Goal: Task Accomplishment & Management: Manage account settings

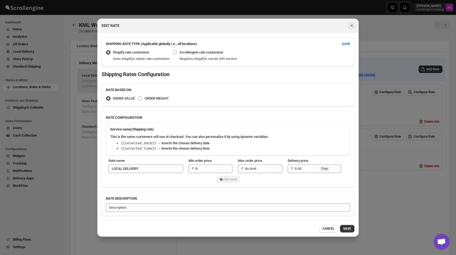
click at [352, 25] on icon "Close" at bounding box center [351, 25] width 5 height 5
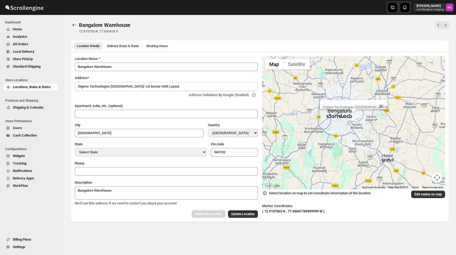
select select "IN"
select select "[GEOGRAPHIC_DATA]"
click at [135, 42] on div "Location Details Delivery Rules & Rates Working Hours More views Location Detai…" at bounding box center [259, 46] width 379 height 12
click at [135, 45] on span "Delivery Rules & Rates" at bounding box center [123, 46] width 32 height 4
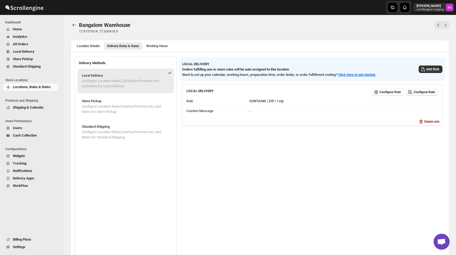
click at [413, 91] on span "Configure Rate" at bounding box center [423, 92] width 21 height 4
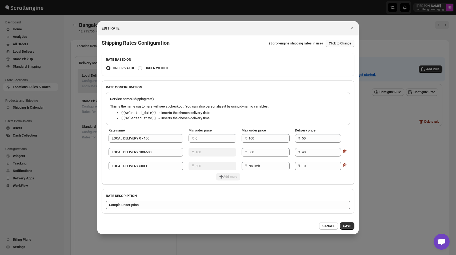
click at [338, 42] on span "Click to Change" at bounding box center [340, 43] width 22 height 4
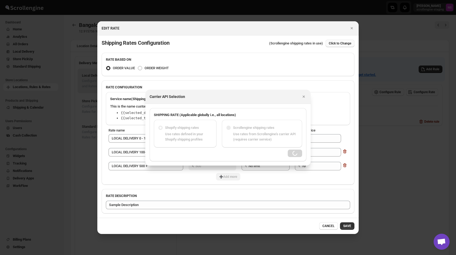
radio input "false"
radio input "true"
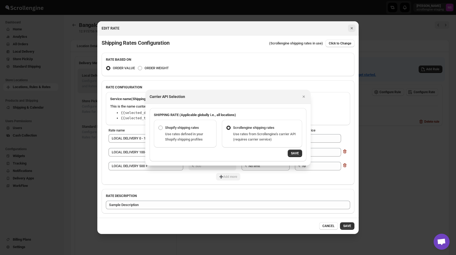
click at [352, 28] on icon "Close" at bounding box center [351, 28] width 2 height 2
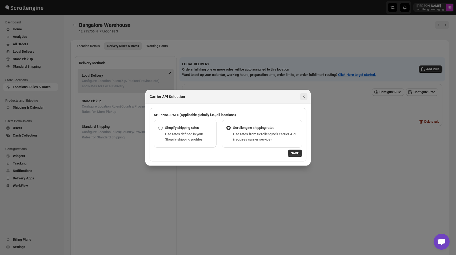
click at [306, 97] on icon "Close" at bounding box center [303, 96] width 5 height 5
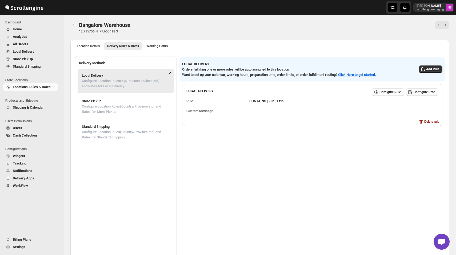
click at [418, 94] on span "Configure Rate" at bounding box center [423, 92] width 21 height 4
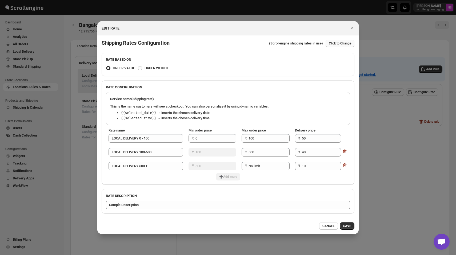
click at [343, 43] on span "Click to Change" at bounding box center [340, 43] width 22 height 4
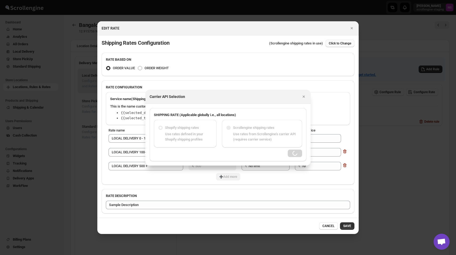
radio input "false"
radio input "true"
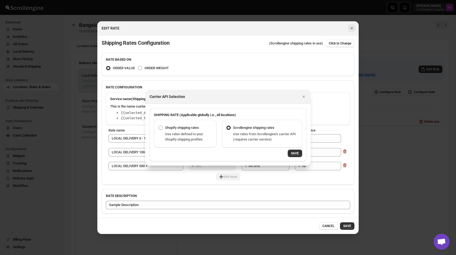
click at [352, 26] on icon "Close" at bounding box center [351, 28] width 5 height 5
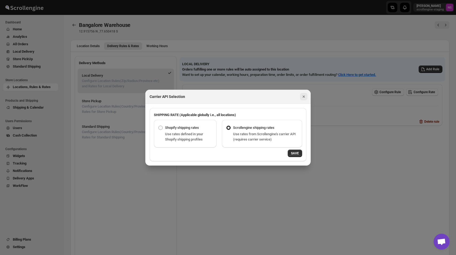
click at [304, 96] on icon "Close" at bounding box center [303, 96] width 5 height 5
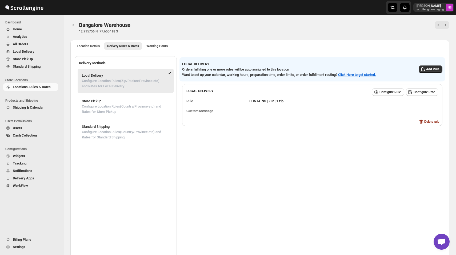
click at [16, 248] on span "Settings" at bounding box center [19, 247] width 13 height 4
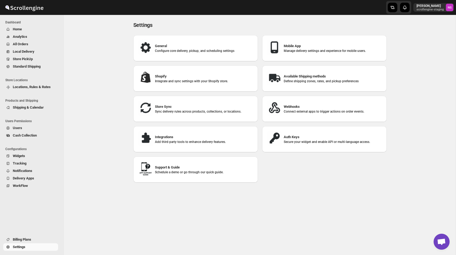
click at [183, 85] on div "Shopify Integrate and sync settings with your Shopify store." at bounding box center [196, 79] width 116 height 18
select select "SHIPMENT_DELIVERED"
select select "ONLY_DELIVERED_QUANTITY"
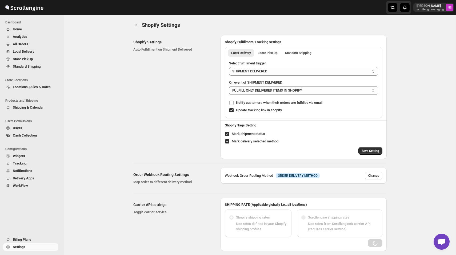
radio input "true"
radio input "false"
radio input "true"
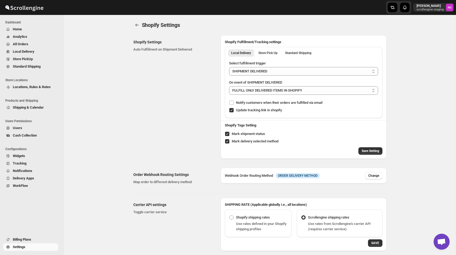
click at [192, 196] on div "Carrier API settings Toggle carrier service SHIPPING RATE (Applicable globally …" at bounding box center [257, 223] width 257 height 58
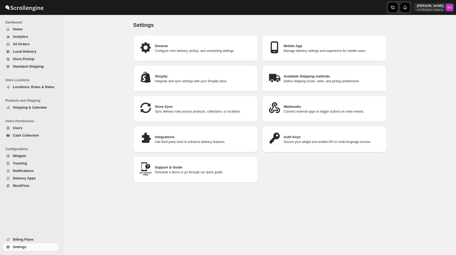
click at [195, 76] on h3 "Shopify" at bounding box center [204, 76] width 99 height 5
select select "SHIPMENT_DELIVERED"
select select "ONLY_DELIVERED_QUANTITY"
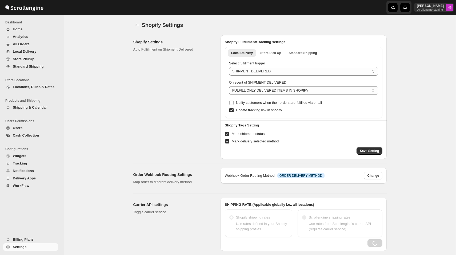
radio input "false"
radio input "true"
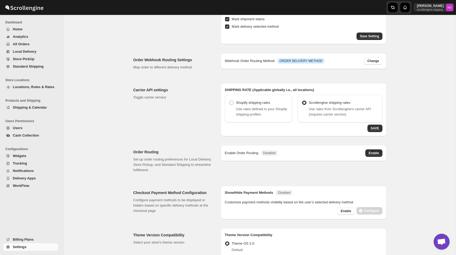
scroll to position [118, 0]
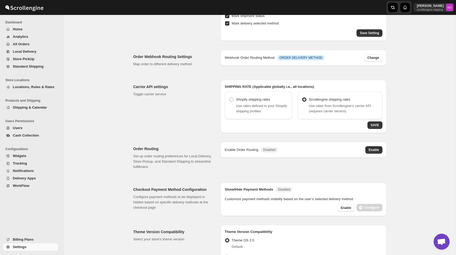
click at [257, 111] on span "Use rates defined in your Shopify shipping profiles" at bounding box center [261, 108] width 51 height 9
radio input "true"
radio input "false"
click at [325, 107] on span "Use rates from Scrollengine's carrier API (requires carrier service)" at bounding box center [340, 108] width 62 height 9
radio input "false"
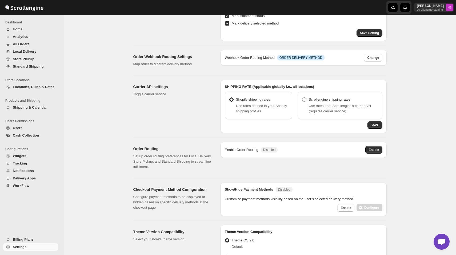
radio input "true"
click at [262, 102] on label "Shopify shipping rates" at bounding box center [249, 99] width 41 height 7
click at [229, 98] on input "Shopify shipping rates" at bounding box center [229, 98] width 0 height 0
radio input "true"
radio input "false"
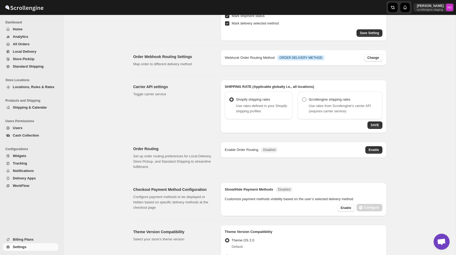
click at [311, 100] on span "Scrollengine shipping rates" at bounding box center [330, 100] width 42 height 4
click at [302, 98] on input "Scrollengine shipping rates" at bounding box center [302, 98] width 0 height 0
radio input "false"
radio input "true"
click at [264, 98] on span "Shopify shipping rates" at bounding box center [253, 100] width 34 height 4
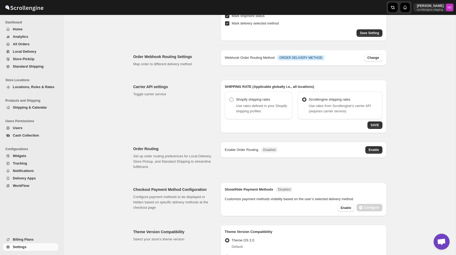
click at [229, 98] on input "Shopify shipping rates" at bounding box center [229, 98] width 0 height 0
radio input "true"
radio input "false"
click at [321, 102] on span "Scrollengine shipping rates" at bounding box center [330, 99] width 42 height 5
click at [302, 98] on input "Scrollengine shipping rates" at bounding box center [302, 98] width 0 height 0
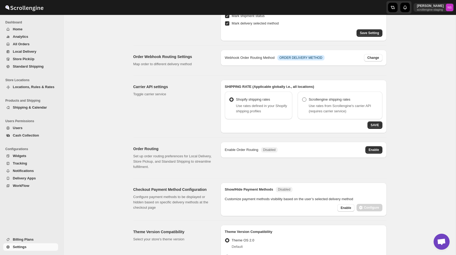
radio input "false"
radio input "true"
click at [261, 95] on div "Shopify shipping rates Use rates defined in your Shopify shipping profiles" at bounding box center [258, 106] width 67 height 28
radio input "true"
radio input "false"
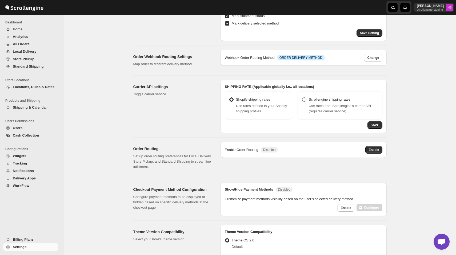
click at [328, 101] on span "Scrollengine shipping rates" at bounding box center [330, 100] width 42 height 4
click at [302, 98] on input "Scrollengine shipping rates" at bounding box center [302, 98] width 0 height 0
radio input "false"
radio input "true"
click at [285, 99] on div "Shopify shipping rates Use rates defined in your Shopify shipping profiles" at bounding box center [258, 105] width 59 height 18
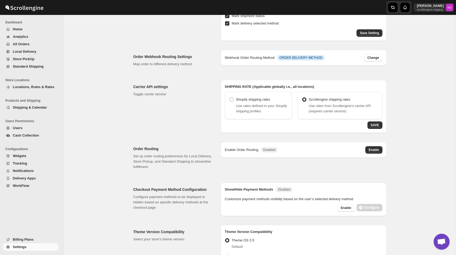
radio input "true"
radio input "false"
click at [330, 107] on span "Use rates from Scrollengine's carrier API (requires carrier service)" at bounding box center [340, 108] width 62 height 9
radio input "false"
radio input "true"
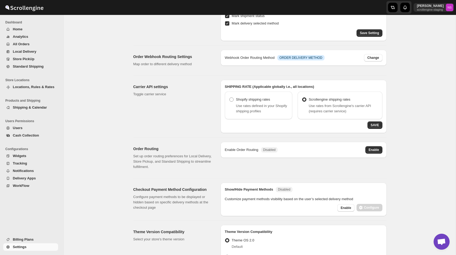
click at [276, 108] on span "Use rates defined in your Shopify shipping profiles" at bounding box center [261, 108] width 51 height 9
radio input "true"
radio input "false"
click at [276, 108] on span "Use rates defined in your Shopify shipping profiles" at bounding box center [261, 108] width 51 height 9
click at [314, 107] on span "Use rates from Scrollengine's carrier API (requires carrier service)" at bounding box center [340, 108] width 62 height 9
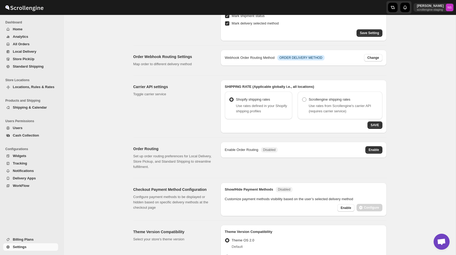
radio input "false"
radio input "true"
click at [265, 115] on div "Shopify shipping rates Use rates defined in your Shopify shipping profiles" at bounding box center [258, 106] width 67 height 28
radio input "true"
radio input "false"
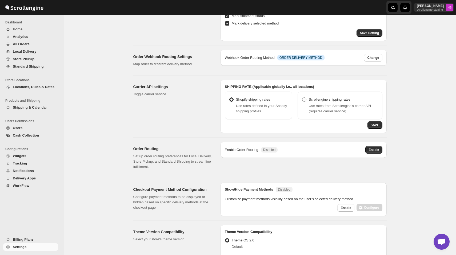
click at [327, 104] on span "Use rates from Scrollengine's carrier API (requires carrier service)" at bounding box center [340, 108] width 62 height 9
radio input "false"
radio input "true"
click at [259, 106] on span "Use rates defined in your Shopify shipping profiles" at bounding box center [261, 108] width 51 height 9
radio input "true"
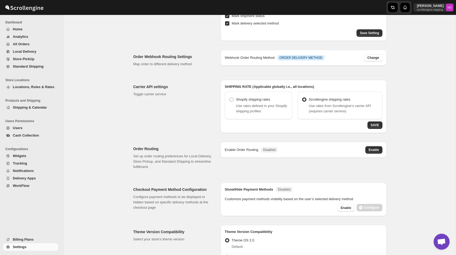
radio input "false"
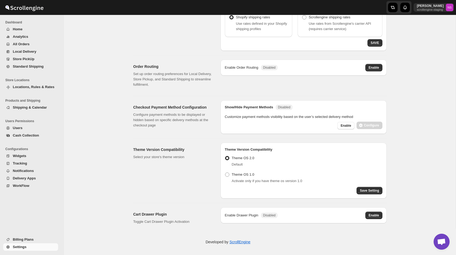
scroll to position [0, 0]
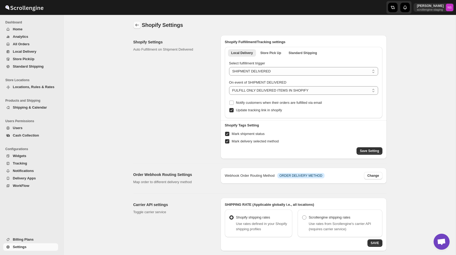
click at [135, 25] on icon "back" at bounding box center [136, 25] width 3 height 3
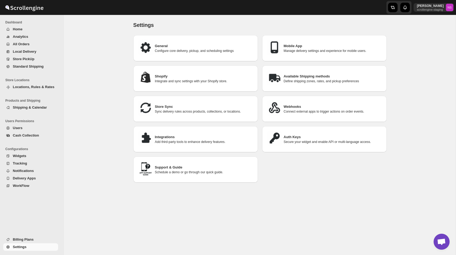
click at [286, 50] on p "Manage delivery settings and experience for mobile users." at bounding box center [333, 51] width 99 height 4
select select "MEDIUM"
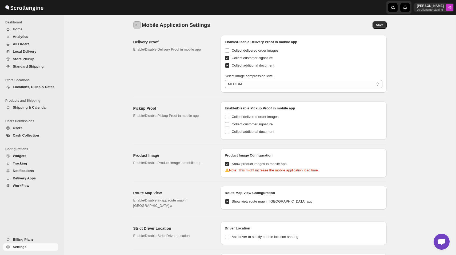
click at [134, 27] on icon "back" at bounding box center [136, 24] width 5 height 5
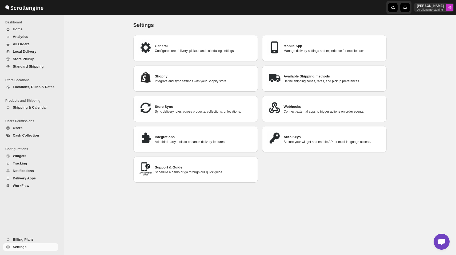
click at [288, 85] on div "Available Shipping methods Define shipping zones, rates, and pickup preferences" at bounding box center [324, 79] width 116 height 18
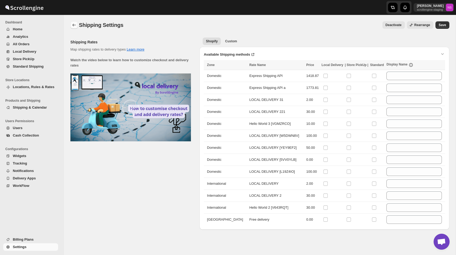
click at [73, 24] on icon "back" at bounding box center [73, 24] width 5 height 5
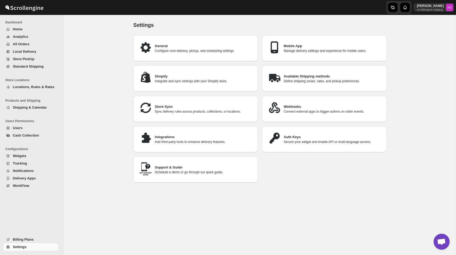
click at [301, 83] on div "Available Shipping methods Define shipping zones, rates, and pickup preferences" at bounding box center [324, 79] width 116 height 18
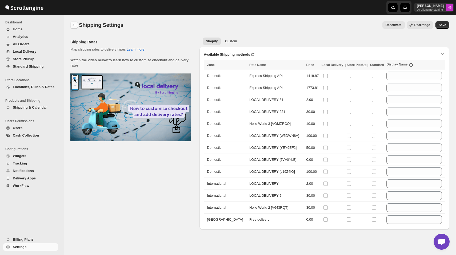
click at [72, 28] on button "back" at bounding box center [73, 24] width 7 height 7
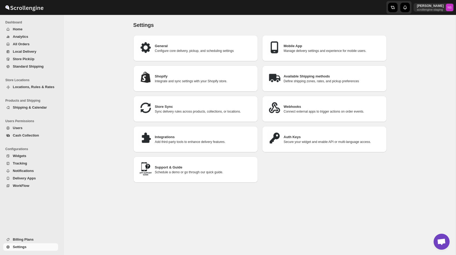
click at [292, 138] on h3 "Auth Keys" at bounding box center [333, 137] width 99 height 5
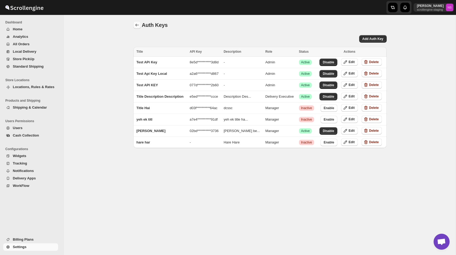
click at [139, 22] on button "back" at bounding box center [136, 24] width 7 height 7
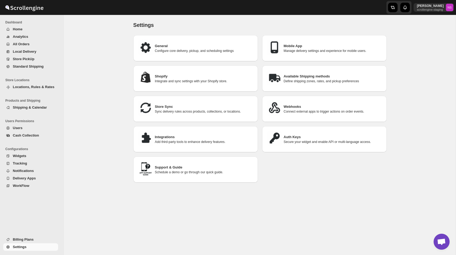
click at [29, 43] on span "All Orders" at bounding box center [21, 44] width 17 height 4
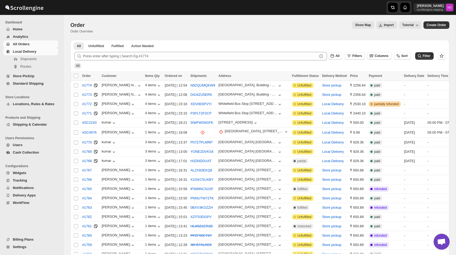
click at [39, 51] on span "Local Delivery" at bounding box center [35, 51] width 44 height 5
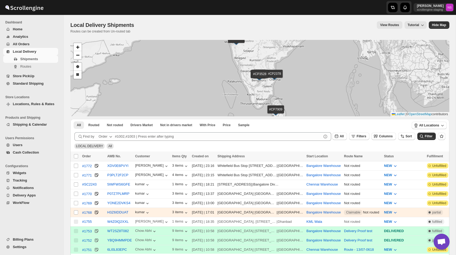
click at [35, 71] on div "Shipments Routes" at bounding box center [30, 63] width 61 height 17
click at [35, 75] on span "Store PickUp" at bounding box center [35, 76] width 44 height 5
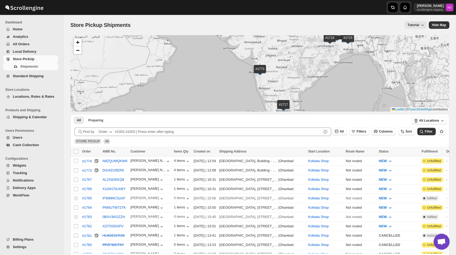
click at [38, 158] on span "Configurations" at bounding box center [32, 159] width 55 height 4
click at [36, 168] on span "Widgets" at bounding box center [35, 165] width 44 height 5
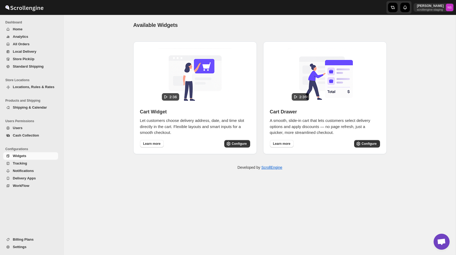
click at [322, 70] on img at bounding box center [324, 76] width 75 height 57
click at [314, 195] on div "Available Widgets. This page is ready Available Widgets Cart Widget Let custome…" at bounding box center [259, 135] width 391 height 240
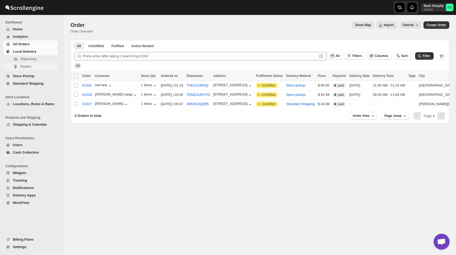
click at [35, 63] on button "Routes" at bounding box center [30, 66] width 55 height 7
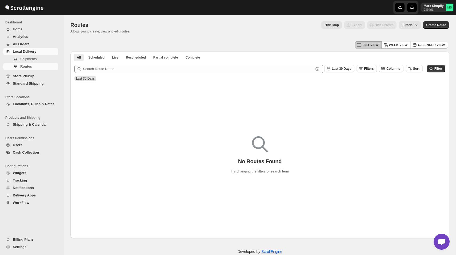
click at [331, 25] on span "Hide Map" at bounding box center [331, 25] width 14 height 4
click at [331, 23] on span "Show Map" at bounding box center [331, 25] width 16 height 4
click at [430, 7] on p "Mark Shopify" at bounding box center [433, 6] width 20 height 4
click at [430, 60] on span "Logout" at bounding box center [434, 58] width 11 height 4
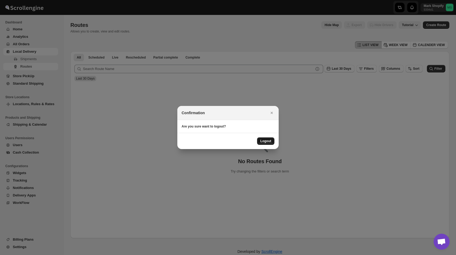
click at [265, 143] on button "Logout" at bounding box center [265, 141] width 17 height 7
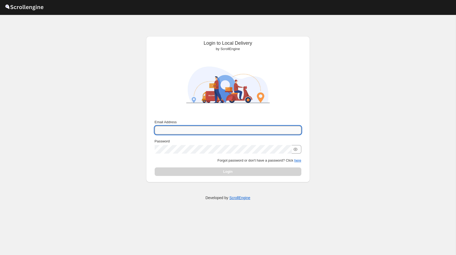
click at [242, 131] on input "Email Address" at bounding box center [228, 130] width 147 height 9
type input "[PERSON_NAME][EMAIL_ADDRESS][DOMAIN_NAME]"
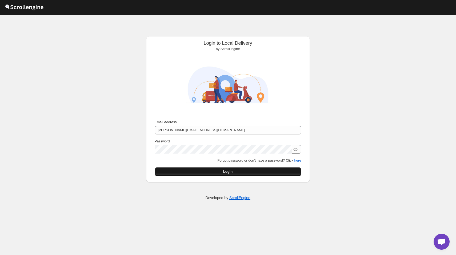
click at [263, 173] on button "Login" at bounding box center [228, 172] width 147 height 9
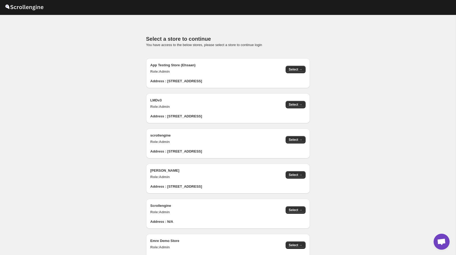
scroll to position [535, 0]
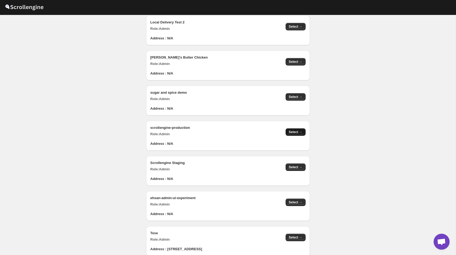
click at [296, 132] on span "Select →" at bounding box center [296, 132] width 14 height 4
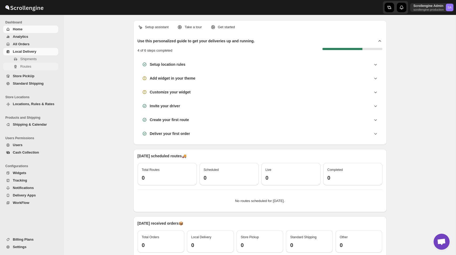
click at [37, 65] on span "Routes" at bounding box center [38, 66] width 37 height 5
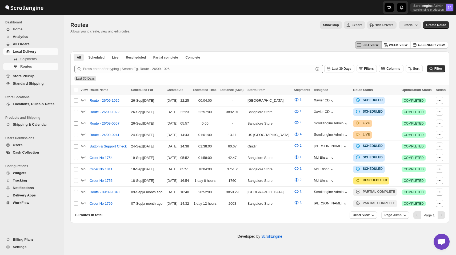
click at [333, 25] on span "Show Map" at bounding box center [331, 25] width 16 height 4
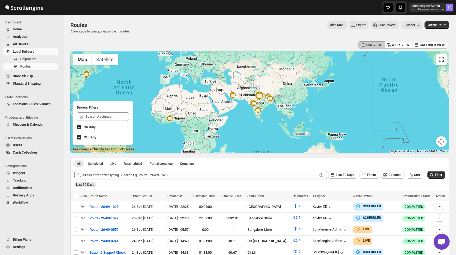
click at [246, 38] on div "Routes. This page is ready Routes Allows you to create, view and edit routes. H…" at bounding box center [259, 27] width 379 height 25
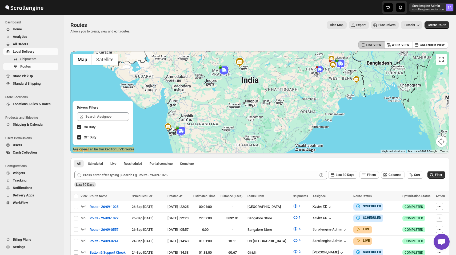
click at [225, 70] on img at bounding box center [224, 71] width 11 height 11
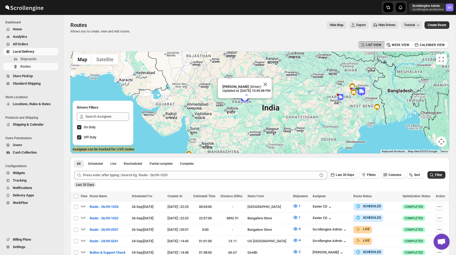
drag, startPoint x: 276, startPoint y: 81, endPoint x: 280, endPoint y: 90, distance: 10.3
click at [280, 91] on div "Avinash Vishwakarma (Driver) Updated at : 9/15/2025, 10:45:48 PM Duty mode Enab…" at bounding box center [259, 102] width 379 height 102
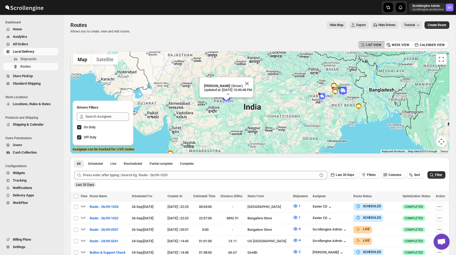
click at [104, 122] on div "On Duty Off Duty" at bounding box center [103, 126] width 52 height 29
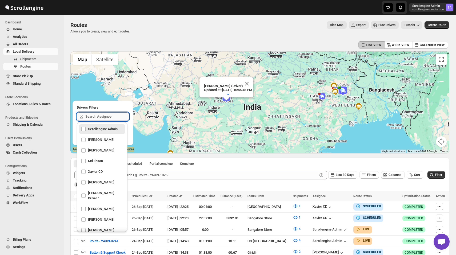
click at [104, 119] on input "text" at bounding box center [107, 116] width 44 height 9
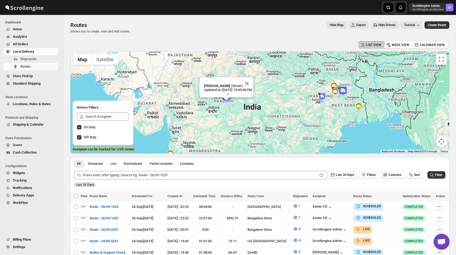
click at [111, 106] on h2 "Drivers Filters" at bounding box center [103, 107] width 52 height 5
click at [110, 123] on div "On Duty Off Duty" at bounding box center [103, 126] width 52 height 29
click at [110, 118] on input "text" at bounding box center [107, 116] width 44 height 9
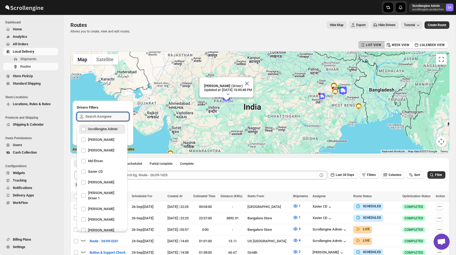
click at [108, 130] on div "Scrollengine Admin" at bounding box center [102, 129] width 42 height 7
checkbox input "true"
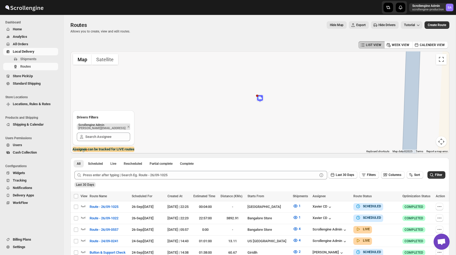
click at [114, 120] on h2 "Drivers Filters" at bounding box center [103, 117] width 53 height 5
click at [127, 126] on icon "Remove" at bounding box center [128, 127] width 2 height 2
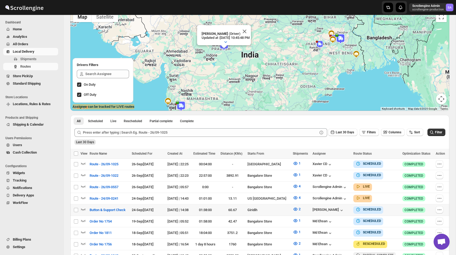
scroll to position [65, 0]
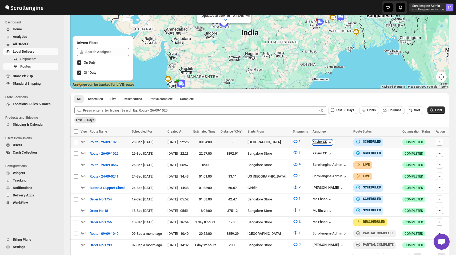
click at [332, 142] on icon "button" at bounding box center [329, 142] width 5 height 5
click at [327, 142] on div "Xavier CD" at bounding box center [322, 142] width 20 height 5
click at [319, 143] on div "Xavier CD" at bounding box center [322, 142] width 20 height 5
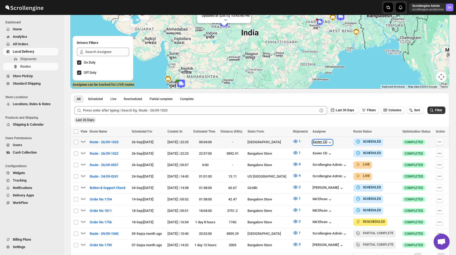
click at [319, 143] on div "Xavier CD" at bounding box center [322, 142] width 20 height 5
click at [180, 84] on img at bounding box center [181, 84] width 11 height 11
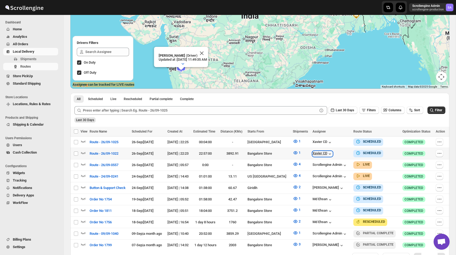
click at [318, 152] on div "Xavier CD" at bounding box center [322, 153] width 20 height 5
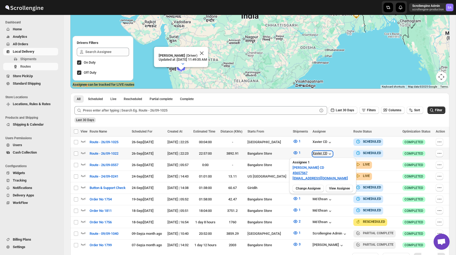
click at [322, 154] on div "Xavier CD" at bounding box center [322, 153] width 20 height 5
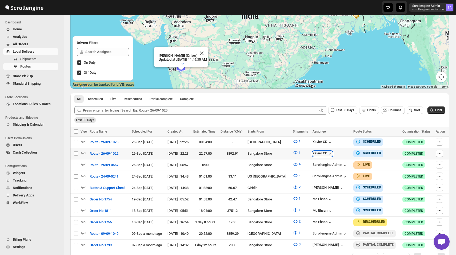
click at [322, 154] on div "Xavier CD" at bounding box center [322, 153] width 20 height 5
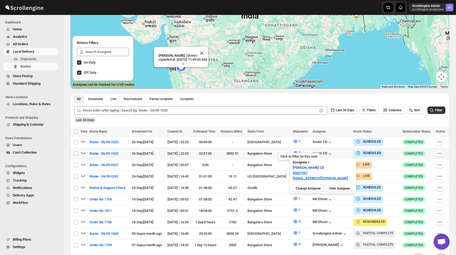
click at [300, 166] on span "Xavier CD" at bounding box center [307, 167] width 31 height 5
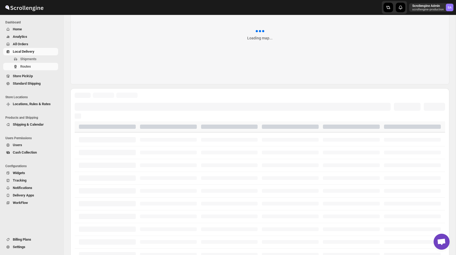
scroll to position [9, 0]
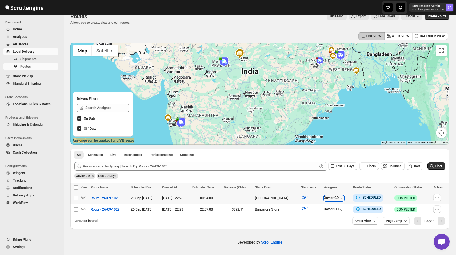
click at [338, 198] on div "Xavier CD" at bounding box center [334, 198] width 20 height 5
click at [326, 176] on div "Xavier CD Last 30 Days" at bounding box center [259, 174] width 372 height 9
click at [362, 165] on icon "button" at bounding box center [363, 166] width 5 height 5
click at [343, 186] on span "assigned to" at bounding box center [337, 187] width 17 height 4
click at [357, 158] on div "Last 30 Days Filters Columns Sort Filter" at bounding box center [257, 164] width 375 height 13
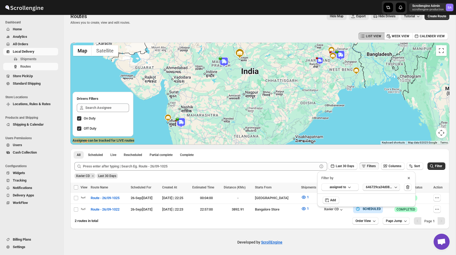
click at [376, 187] on div "646729ca34d0806265a885aa" at bounding box center [379, 187] width 27 height 4
click at [385, 189] on div "646729ca34d0806265a885aa" at bounding box center [379, 187] width 27 height 4
click at [383, 187] on div "646729ca34d0806265a885aa" at bounding box center [379, 187] width 27 height 4
click at [406, 187] on icon "button" at bounding box center [407, 187] width 3 height 4
click at [391, 173] on div "Last 30 Days" at bounding box center [259, 174] width 372 height 9
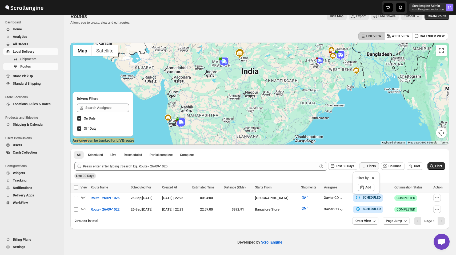
click at [401, 174] on div "Last 30 Days" at bounding box center [259, 174] width 372 height 9
click at [435, 168] on button "Filter" at bounding box center [436, 166] width 18 height 7
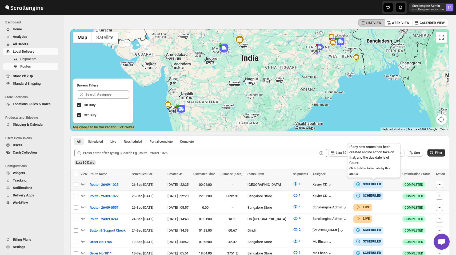
scroll to position [40, 0]
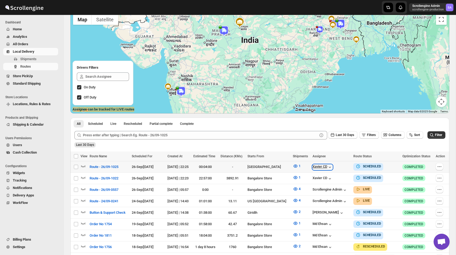
click at [332, 168] on icon "button" at bounding box center [329, 167] width 5 height 5
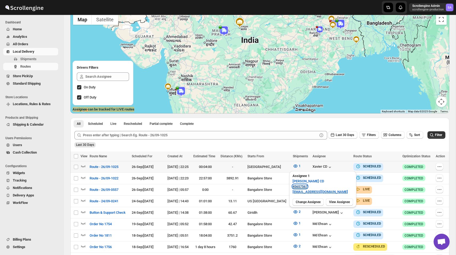
click at [302, 186] on link "45657567" at bounding box center [299, 187] width 15 height 4
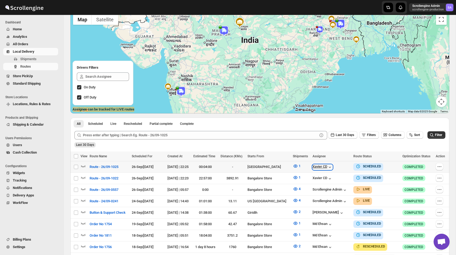
click at [332, 167] on icon "button" at bounding box center [329, 167] width 5 height 5
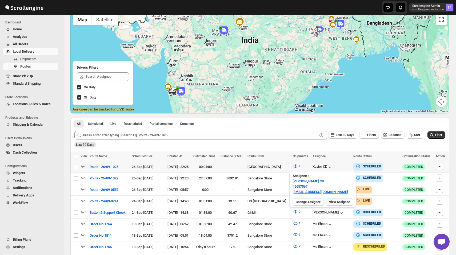
click at [343, 204] on span "View Assignee" at bounding box center [339, 202] width 21 height 4
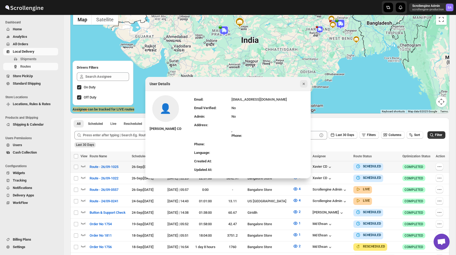
click at [303, 82] on icon "Close" at bounding box center [303, 83] width 5 height 5
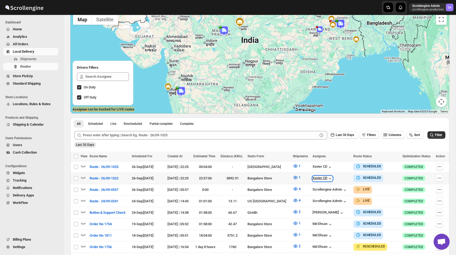
click at [332, 177] on icon "button" at bounding box center [329, 178] width 5 height 5
click at [332, 168] on icon "button" at bounding box center [329, 167] width 5 height 5
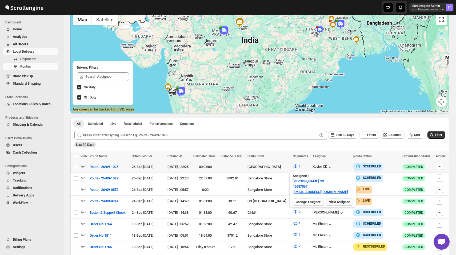
click at [339, 200] on button "View Assignee" at bounding box center [339, 202] width 27 height 7
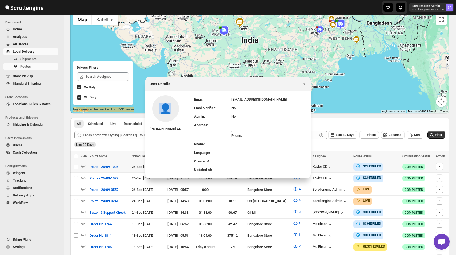
drag, startPoint x: 157, startPoint y: 106, endPoint x: 167, endPoint y: 112, distance: 11.5
click at [167, 112] on div "👤" at bounding box center [165, 108] width 27 height 27
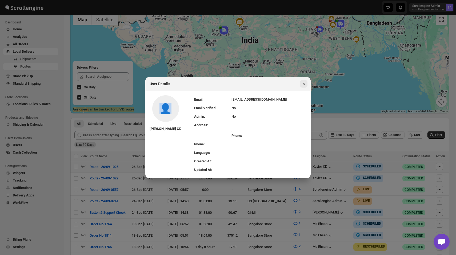
click at [302, 84] on icon "Close" at bounding box center [303, 83] width 5 height 5
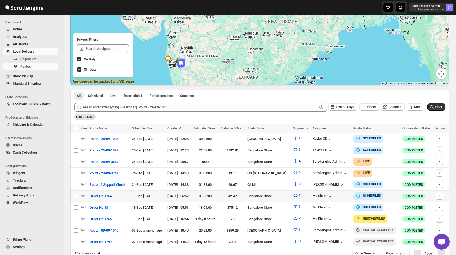
scroll to position [74, 0]
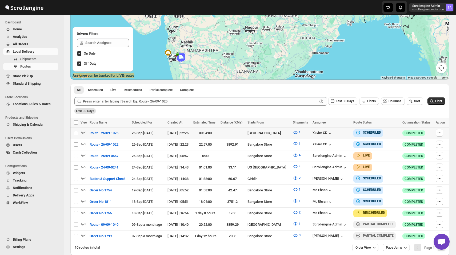
click at [333, 137] on td "Xavier CD" at bounding box center [331, 133] width 41 height 11
checkbox input "true"
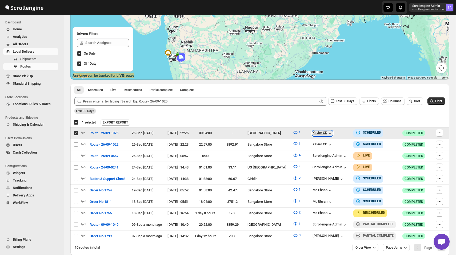
click at [332, 135] on icon "button" at bounding box center [329, 133] width 5 height 5
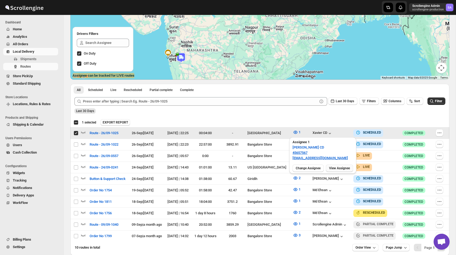
click at [346, 169] on span "View Assignee" at bounding box center [339, 168] width 21 height 4
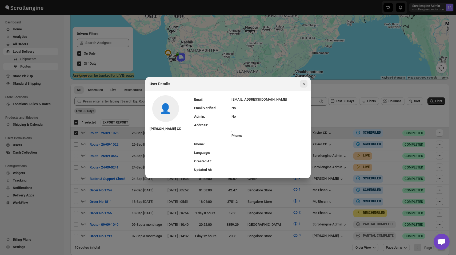
click at [304, 86] on icon "Close" at bounding box center [303, 83] width 5 height 5
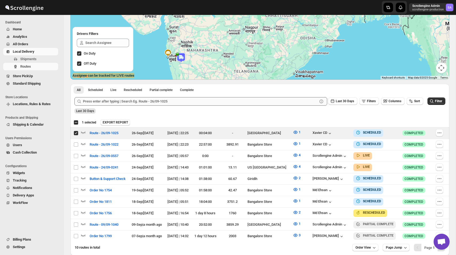
scroll to position [0, 0]
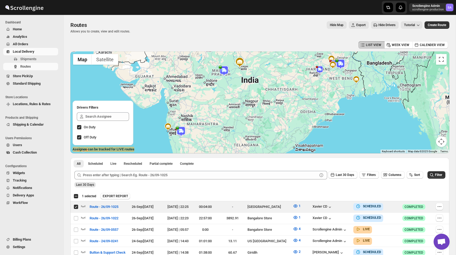
click at [224, 72] on img at bounding box center [224, 71] width 11 height 11
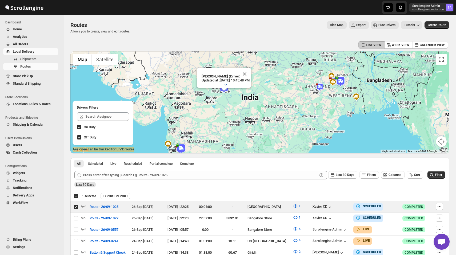
click at [224, 83] on icon "button" at bounding box center [225, 84] width 5 height 5
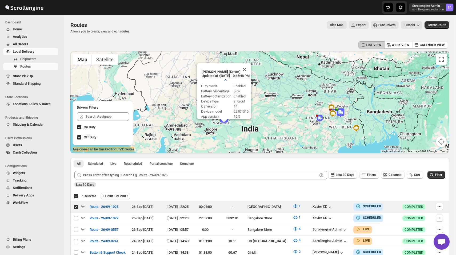
drag, startPoint x: 301, startPoint y: 81, endPoint x: 301, endPoint y: 118, distance: 37.0
click at [301, 119] on div "Avinash Vishwakarma (Driver) Updated at : 9/15/2025, 10:45:48 PM Duty mode Enab…" at bounding box center [259, 102] width 379 height 102
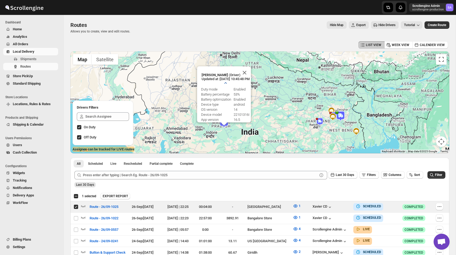
click at [224, 84] on icon "button" at bounding box center [225, 82] width 5 height 5
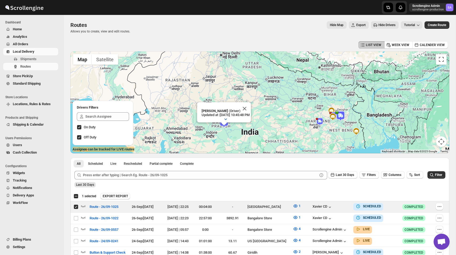
click at [224, 84] on div "Avinash Vishwakarma (Driver) Updated at : 9/15/2025, 10:45:48 PM Duty mode Enab…" at bounding box center [259, 102] width 379 height 102
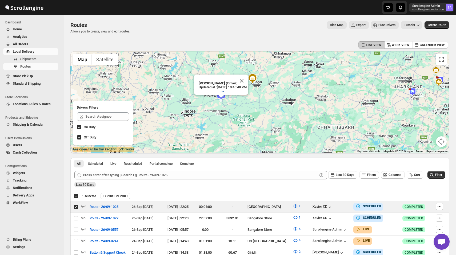
drag, startPoint x: 245, startPoint y: 130, endPoint x: 243, endPoint y: 58, distance: 71.5
click at [243, 58] on div "Avinash Vishwakarma (Driver) Updated at : 9/15/2025, 10:45:48 PM Duty mode Enab…" at bounding box center [259, 102] width 379 height 102
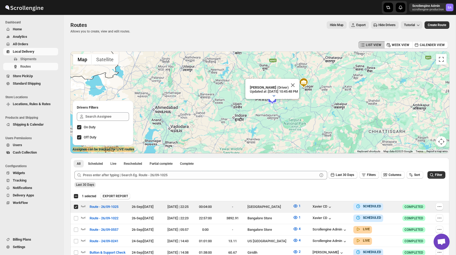
drag, startPoint x: 264, startPoint y: 88, endPoint x: 313, endPoint y: 91, distance: 49.7
click at [315, 92] on div "Avinash Vishwakarma (Driver) Updated at : 9/15/2025, 10:45:48 PM Duty mode Enab…" at bounding box center [259, 102] width 379 height 102
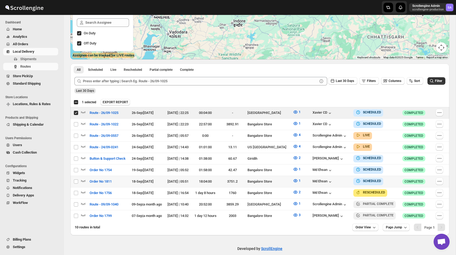
scroll to position [98, 0]
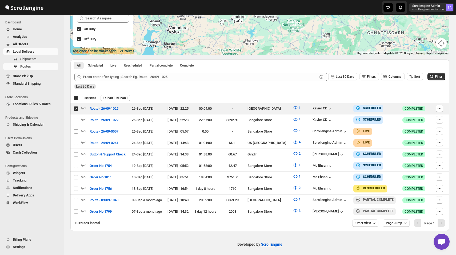
click at [23, 251] on ul "Billing Plans Settings" at bounding box center [30, 245] width 61 height 19
click at [24, 244] on button "Settings" at bounding box center [30, 247] width 55 height 7
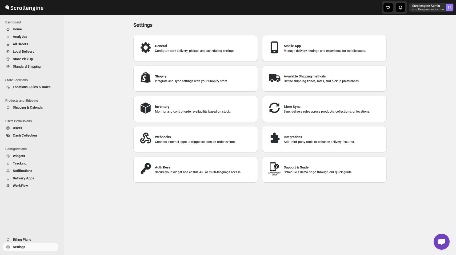
click at [181, 73] on div "Shopify Integrate and sync settings with your Shopify store." at bounding box center [196, 79] width 116 height 18
select select "SHIPMENT_DELIVERED"
select select "ONLY_DELIVERED_QUANTITY"
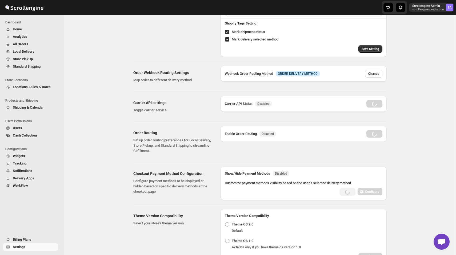
scroll to position [131, 0]
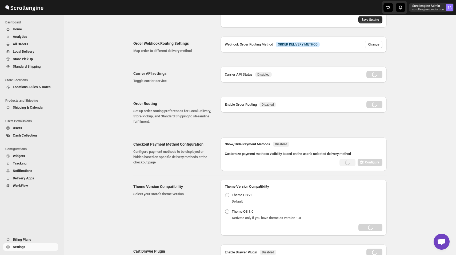
radio input "true"
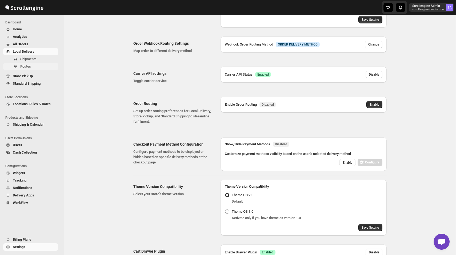
click at [34, 63] on button "Routes" at bounding box center [30, 66] width 55 height 7
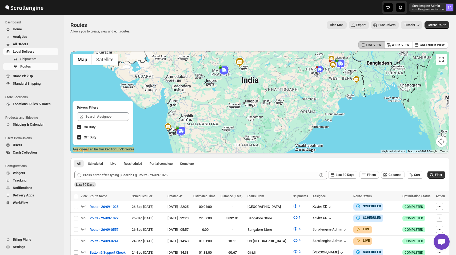
click at [181, 132] on img at bounding box center [181, 131] width 11 height 11
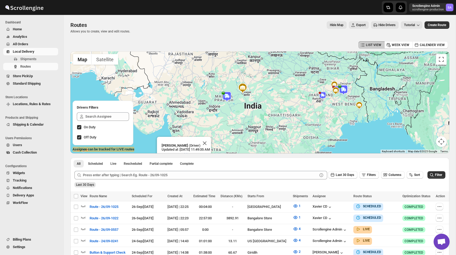
drag, startPoint x: 253, startPoint y: 78, endPoint x: 257, endPoint y: 104, distance: 26.1
click at [257, 104] on div "Sanjana Waddan (Driver) Updated at : 9/25/2025, 11:49:35 AM Duty mode Enabled B…" at bounding box center [259, 102] width 379 height 102
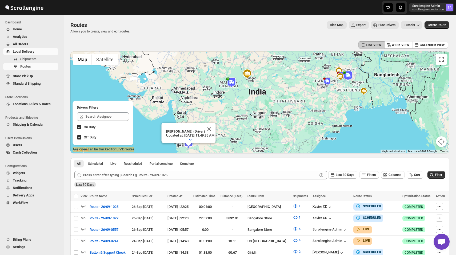
drag, startPoint x: 247, startPoint y: 112, endPoint x: 252, endPoint y: 97, distance: 15.3
click at [252, 97] on div "Sanjana Waddan (Driver) Updated at : 9/25/2025, 11:49:35 AM Duty mode Enabled B…" at bounding box center [259, 102] width 379 height 102
click at [256, 33] on div "Routes Allows you to create, view and edit routes. Hide Map Export Hide Drivers…" at bounding box center [259, 27] width 379 height 12
